Goal: Task Accomplishment & Management: Complete application form

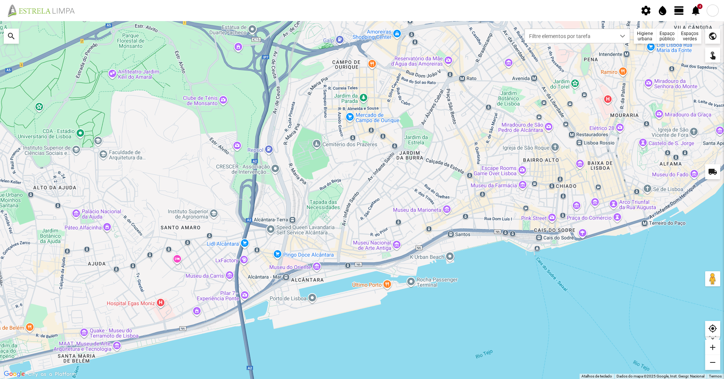
click at [683, 11] on span "view_day" at bounding box center [678, 10] width 11 height 11
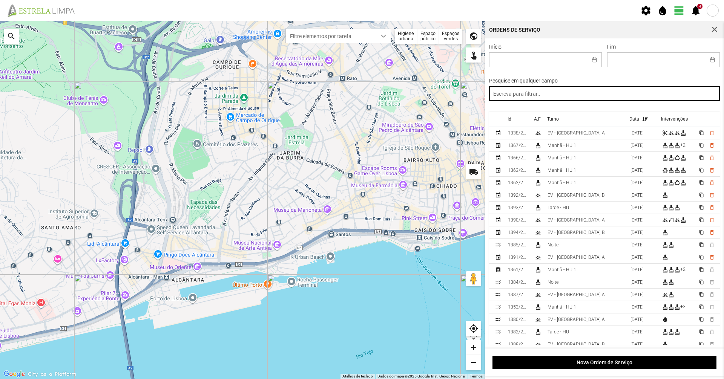
click at [515, 96] on input "text" at bounding box center [604, 93] width 231 height 15
type input "manhã"
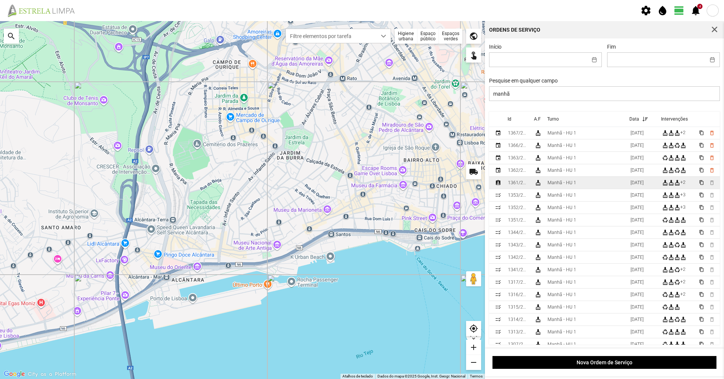
click at [550, 184] on div "Manhã - HU 1" at bounding box center [562, 182] width 29 height 5
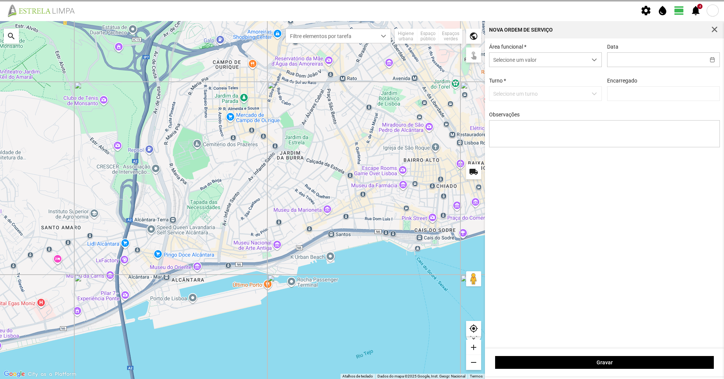
type input "[DATE]"
type textarea "39-baixa 10-ferias 49-Aniversario ao serviço-6-17-22-25-36-44-45-47-50"
type input "[PERSON_NAME]"
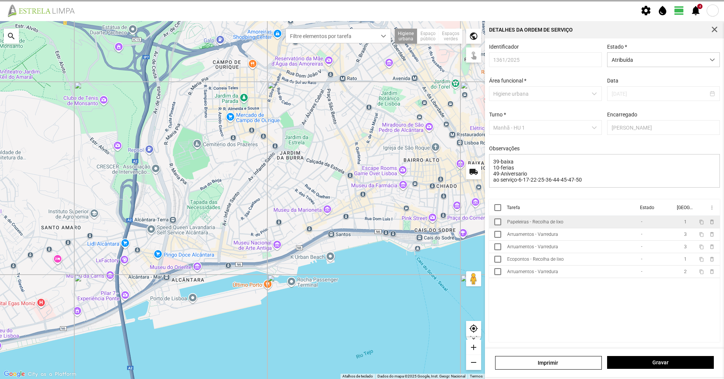
click at [552, 225] on div "Papeleiras - Recolha de lixo" at bounding box center [535, 221] width 56 height 5
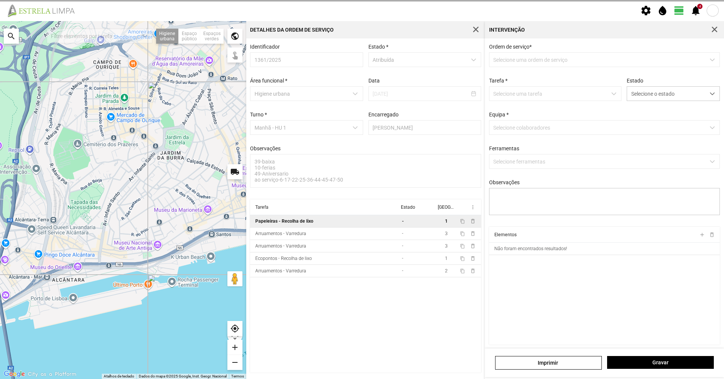
type textarea "tarefa atribuida por DT [PERSON_NAME]"
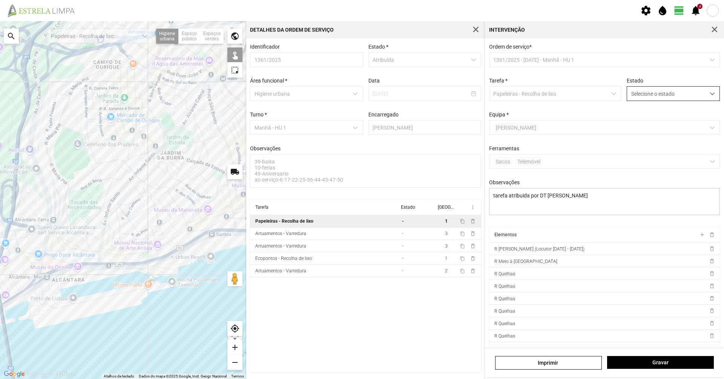
click at [642, 94] on span "Selecione o estado" at bounding box center [666, 94] width 78 height 14
click at [644, 123] on li "Concluída" at bounding box center [668, 124] width 90 height 14
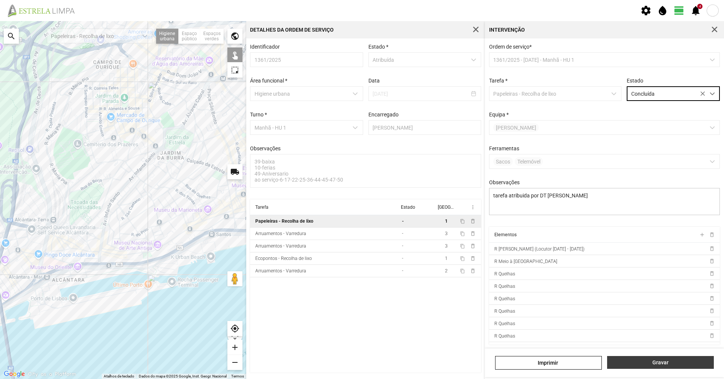
click at [638, 361] on span "Gravar" at bounding box center [660, 363] width 99 height 6
